Goal: Task Accomplishment & Management: Use online tool/utility

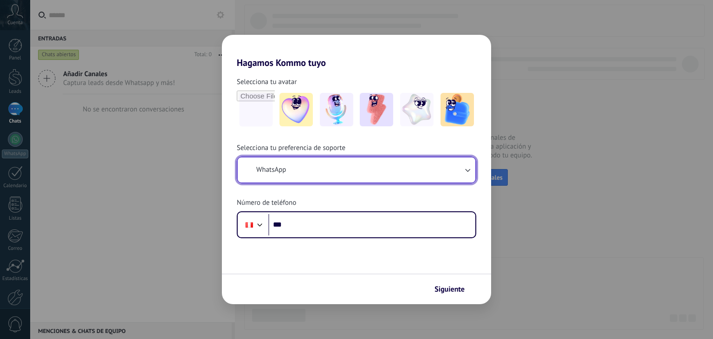
click at [313, 179] on button "WhatsApp" at bounding box center [357, 169] width 238 height 25
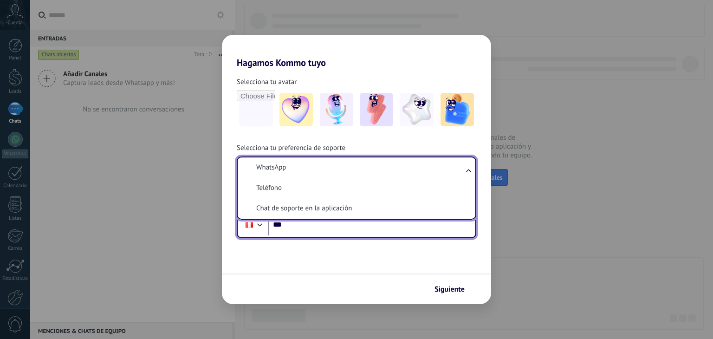
click at [368, 233] on input "***" at bounding box center [371, 224] width 207 height 21
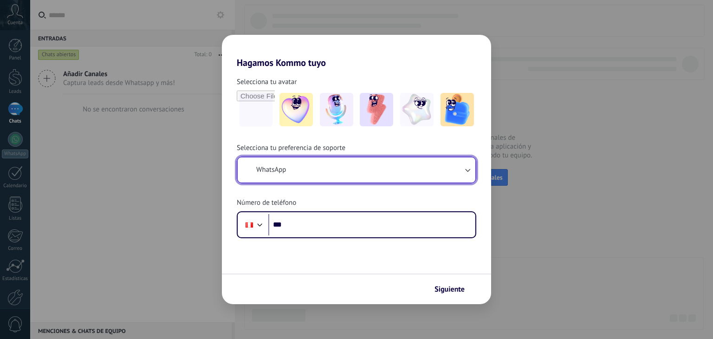
click at [468, 174] on button "WhatsApp" at bounding box center [357, 169] width 238 height 25
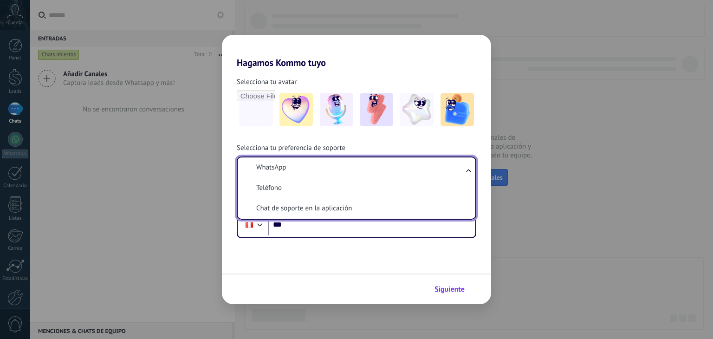
click at [432, 284] on button "Siguiente" at bounding box center [453, 289] width 47 height 16
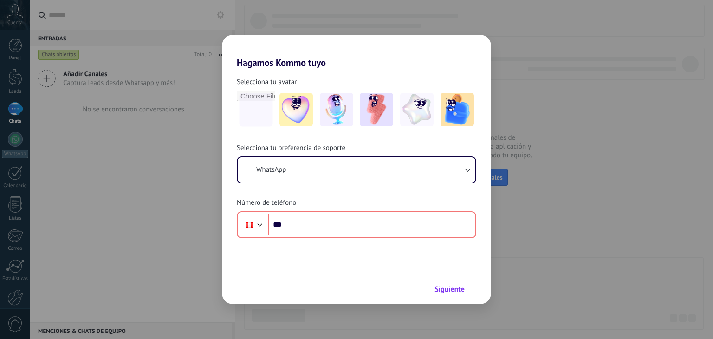
click at [432, 284] on button "Siguiente" at bounding box center [453, 289] width 47 height 16
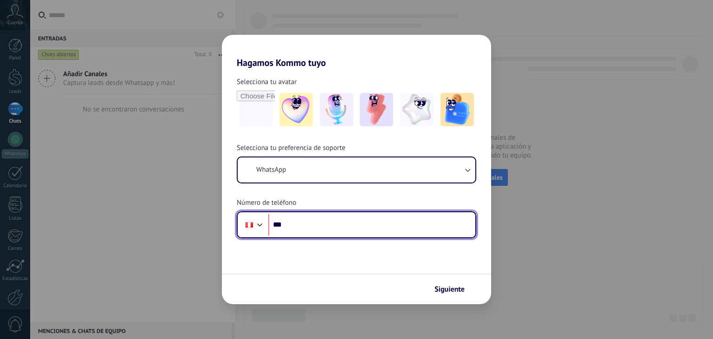
click at [371, 218] on input "***" at bounding box center [371, 224] width 207 height 21
type input "**********"
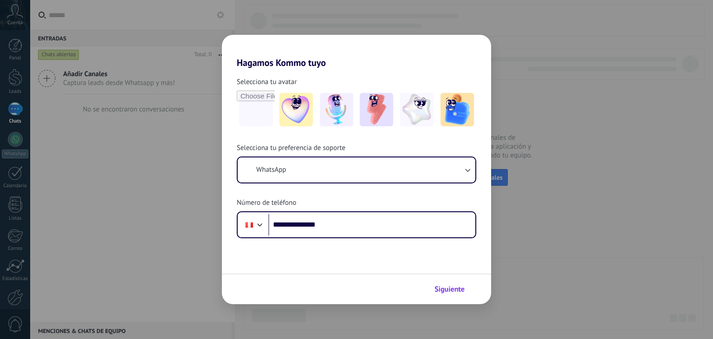
click at [454, 292] on span "Siguiente" at bounding box center [449, 289] width 30 height 6
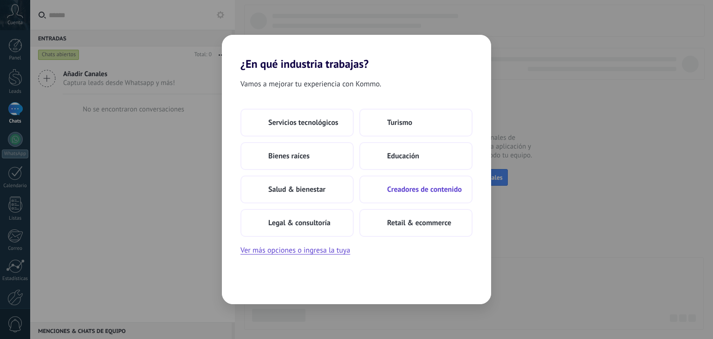
click at [424, 187] on span "Creadores de contenido" at bounding box center [424, 189] width 75 height 9
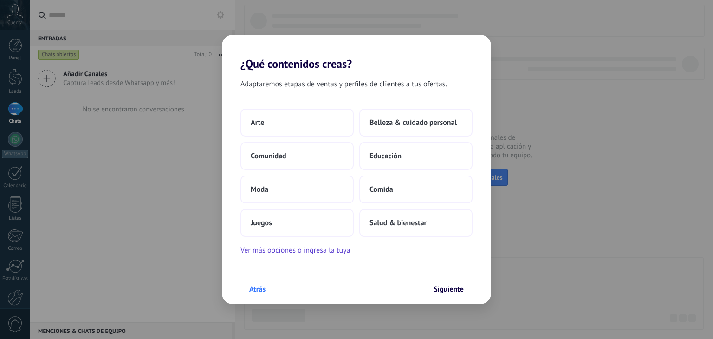
click at [256, 286] on span "Atrás" at bounding box center [257, 289] width 16 height 6
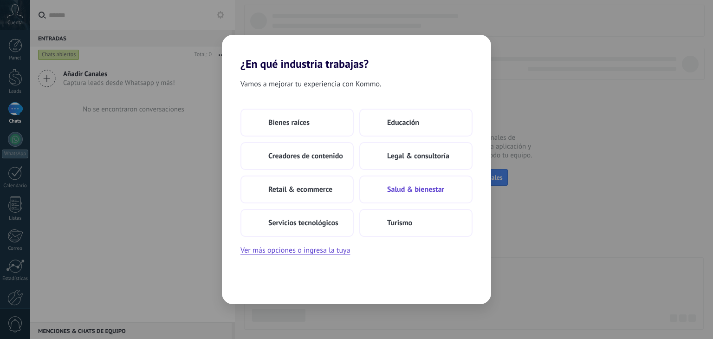
click at [418, 187] on span "Salud & bienestar" at bounding box center [415, 189] width 57 height 9
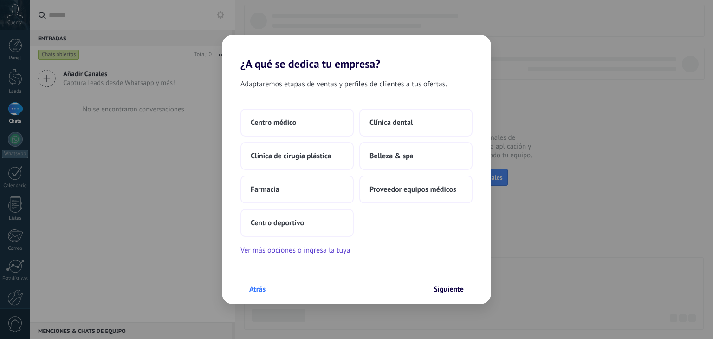
click at [262, 290] on span "Atrás" at bounding box center [257, 289] width 16 height 6
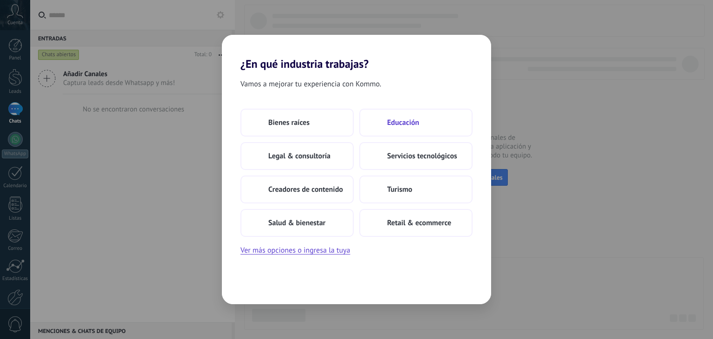
click at [410, 125] on span "Educación" at bounding box center [403, 122] width 32 height 9
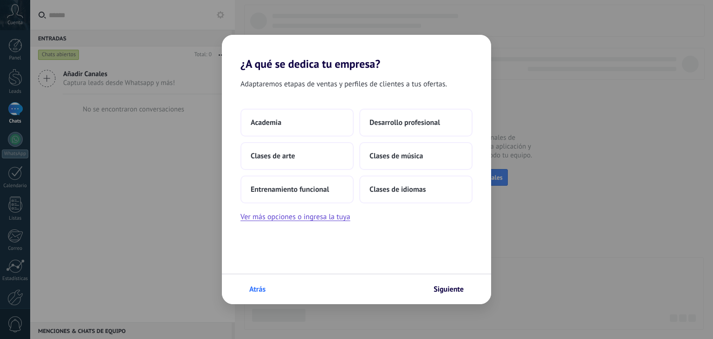
click at [256, 282] on button "Atrás" at bounding box center [253, 289] width 34 height 16
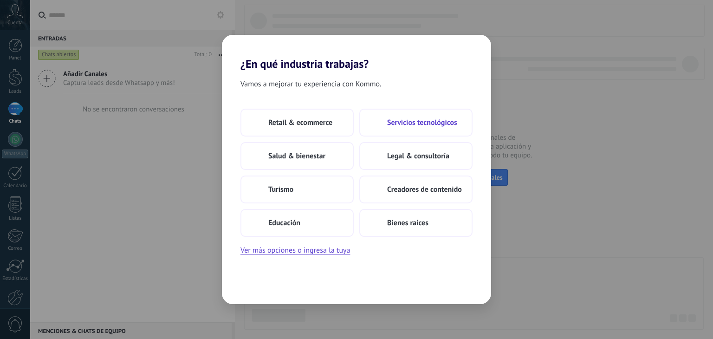
click at [429, 128] on button "Servicios tecnológicos" at bounding box center [415, 123] width 113 height 28
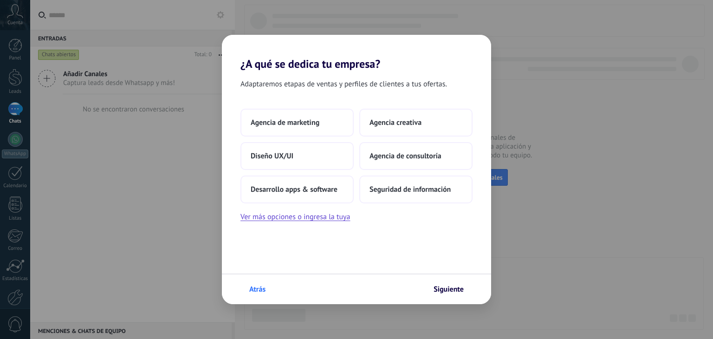
click at [259, 286] on span "Atrás" at bounding box center [257, 289] width 16 height 6
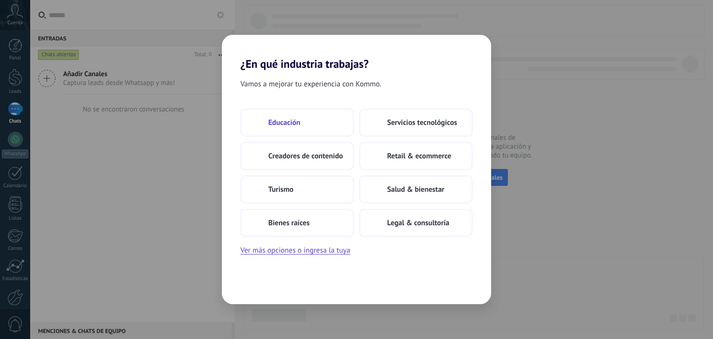
click at [305, 120] on button "Educación" at bounding box center [296, 123] width 113 height 28
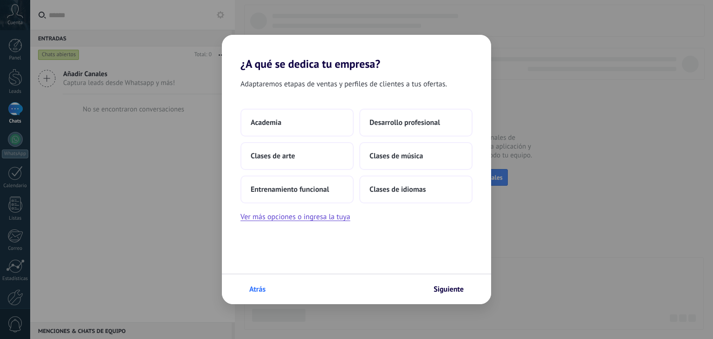
click at [258, 283] on button "Atrás" at bounding box center [253, 289] width 34 height 16
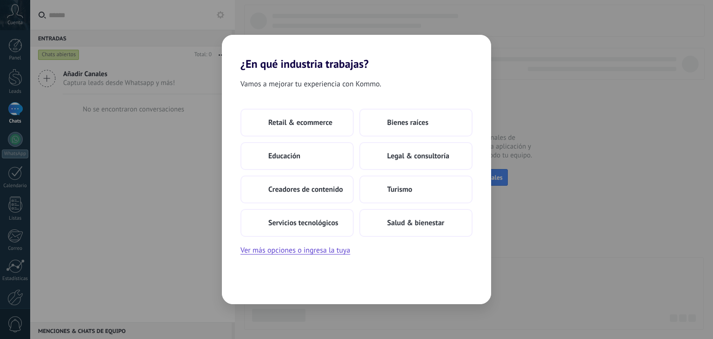
click at [258, 283] on div "Vamos a mejorar tu experiencia con Kommo. Retail & ecommerce Bienes raíces Educ…" at bounding box center [356, 187] width 269 height 233
click at [596, 117] on div "¿En qué industria trabajas? Vamos a mejorar tu experiencia con Kommo. Retail & …" at bounding box center [356, 169] width 713 height 339
click at [530, 132] on div "¿En qué industria trabajas? Vamos a mejorar tu experiencia con Kommo. Retail & …" at bounding box center [356, 169] width 713 height 339
click at [311, 197] on button "Creadores de contenido" at bounding box center [296, 189] width 113 height 28
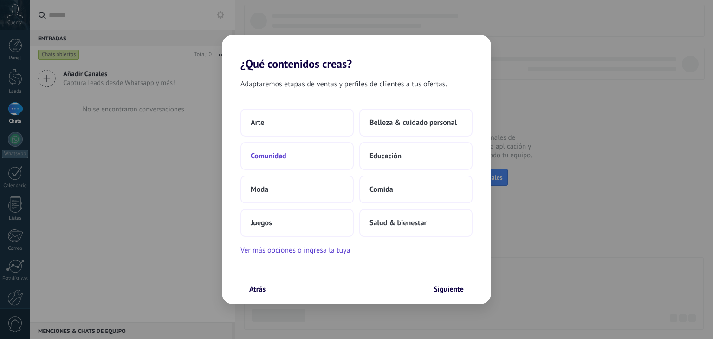
click at [291, 158] on button "Comunidad" at bounding box center [296, 156] width 113 height 28
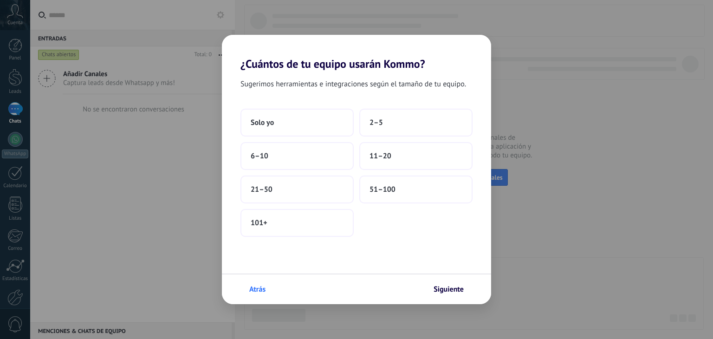
click at [257, 286] on span "Atrás" at bounding box center [257, 289] width 16 height 6
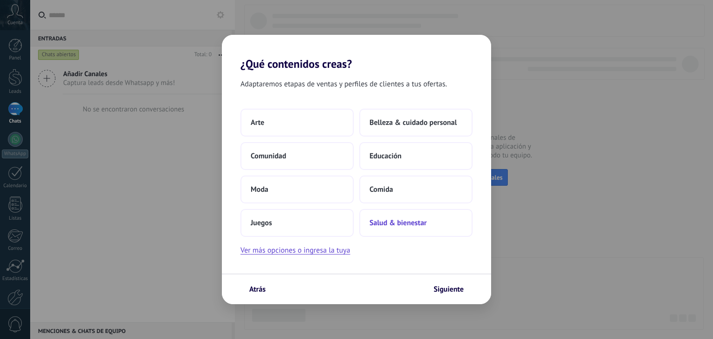
click at [388, 221] on span "Salud & bienestar" at bounding box center [397, 222] width 57 height 9
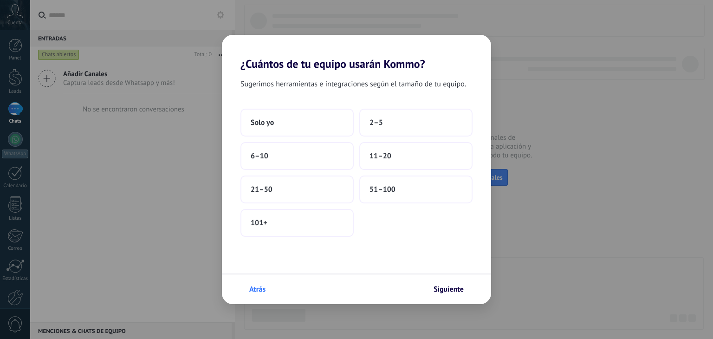
click at [257, 296] on button "Atrás" at bounding box center [253, 289] width 34 height 16
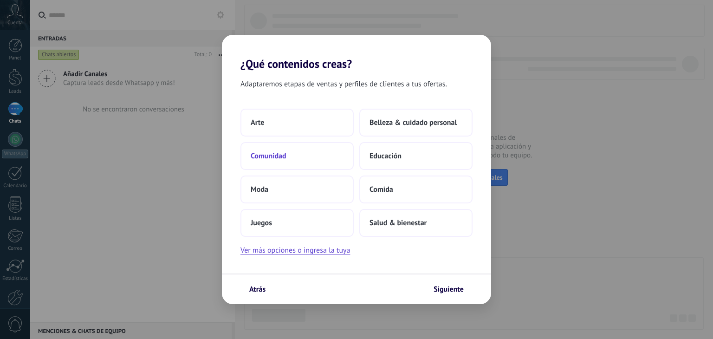
click at [289, 159] on button "Comunidad" at bounding box center [296, 156] width 113 height 28
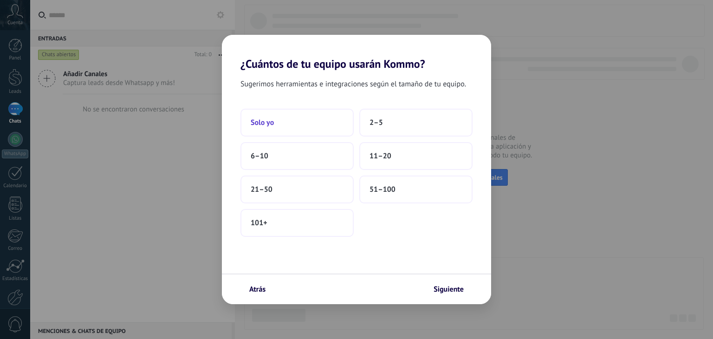
click at [272, 129] on button "Solo yo" at bounding box center [296, 123] width 113 height 28
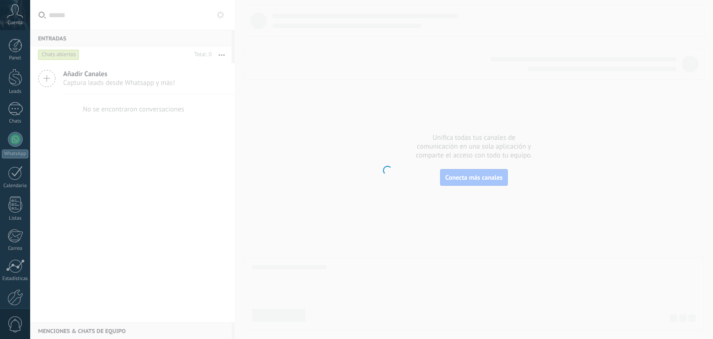
scroll to position [47, 0]
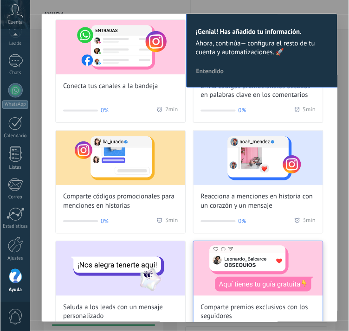
scroll to position [0, 15]
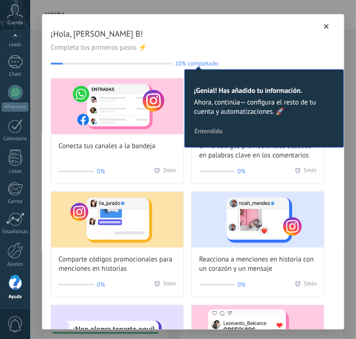
click at [324, 25] on icon "button" at bounding box center [326, 26] width 5 height 5
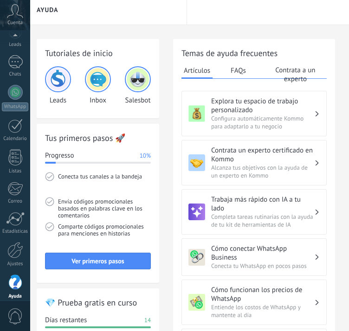
scroll to position [0, 7]
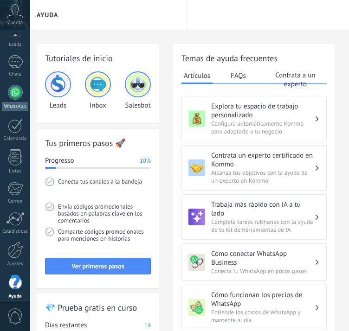
click at [19, 89] on div at bounding box center [15, 92] width 15 height 15
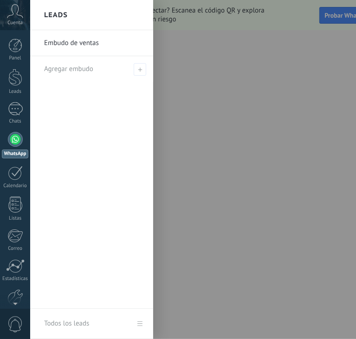
click at [89, 47] on link "Embudo de ventas" at bounding box center [94, 43] width 100 height 26
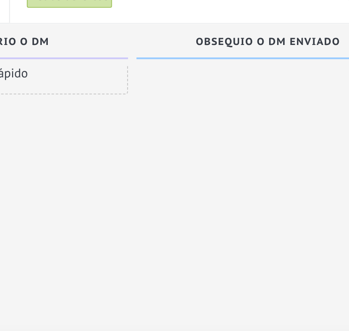
scroll to position [21, 0]
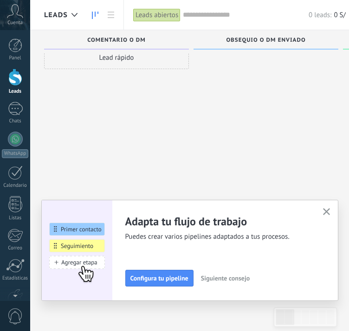
click at [21, 100] on div "Panel Leads Chats WhatsApp Clientes" at bounding box center [15, 197] width 30 height 317
click at [12, 114] on div at bounding box center [15, 108] width 15 height 13
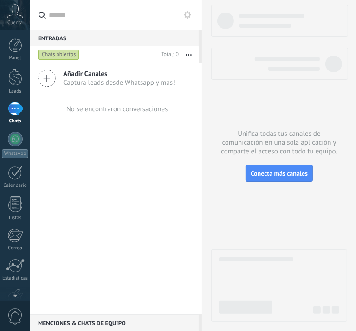
click at [15, 21] on span "Cuenta" at bounding box center [14, 23] width 15 height 6
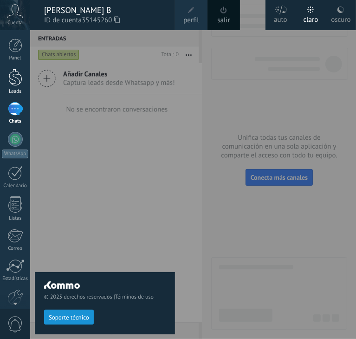
click at [12, 77] on div at bounding box center [15, 77] width 14 height 17
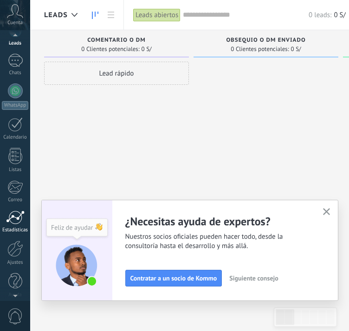
scroll to position [54, 0]
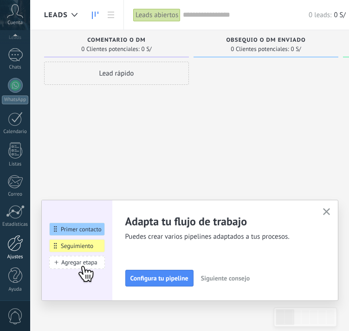
click at [13, 239] on div at bounding box center [15, 243] width 16 height 16
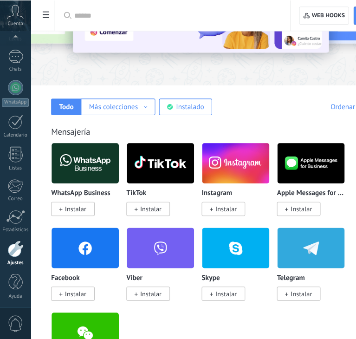
scroll to position [100, 0]
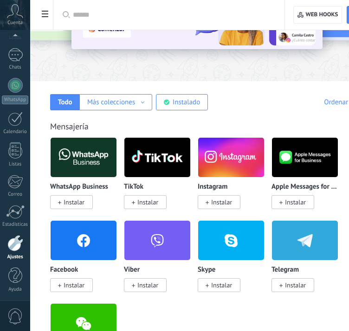
click at [84, 158] on img at bounding box center [84, 157] width 66 height 45
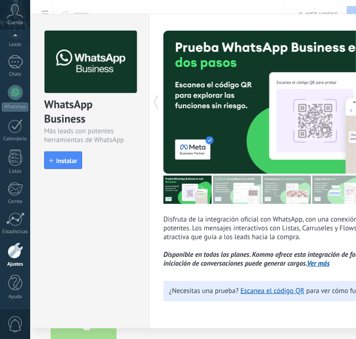
scroll to position [25, 0]
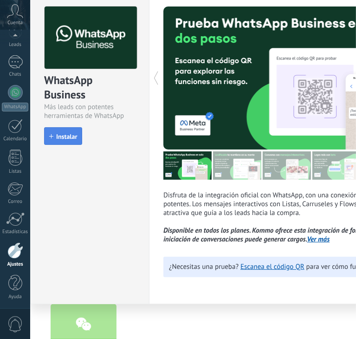
click at [72, 138] on span "Instalar" at bounding box center [66, 136] width 21 height 6
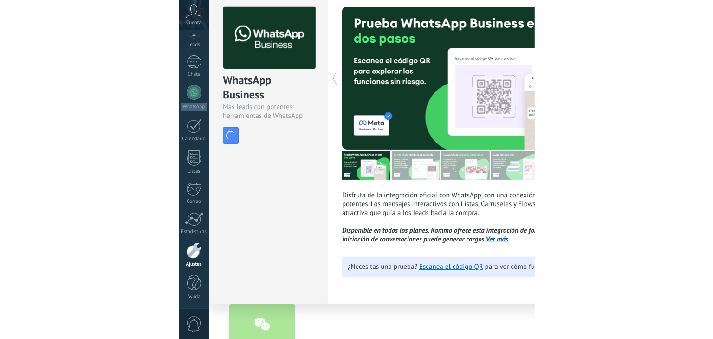
scroll to position [0, 0]
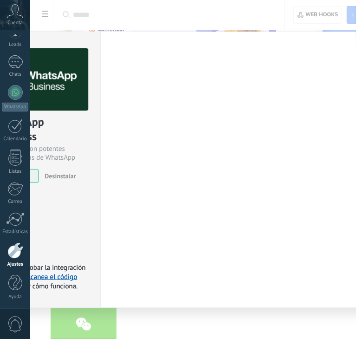
click at [74, 134] on div "WhatsApp Business" at bounding box center [40, 130] width 91 height 30
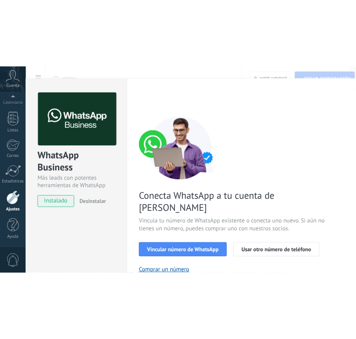
scroll to position [47, 0]
